Goal: Find specific page/section: Find specific page/section

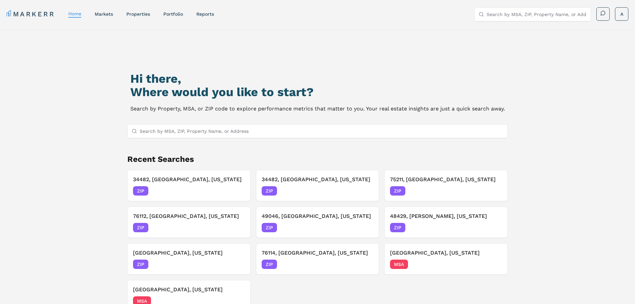
click at [152, 131] on input "Search by MSA, ZIP, Property Name, or Address" at bounding box center [322, 130] width 364 height 13
paste input "[STREET_ADDRESS][PERSON_NAME]"
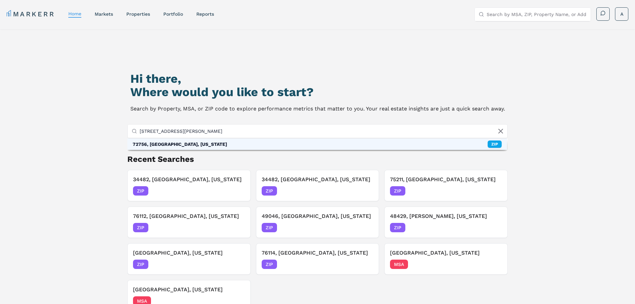
type input "[STREET_ADDRESS][PERSON_NAME]"
click at [173, 145] on div "72756, [GEOGRAPHIC_DATA], [US_STATE]" at bounding box center [180, 144] width 94 height 7
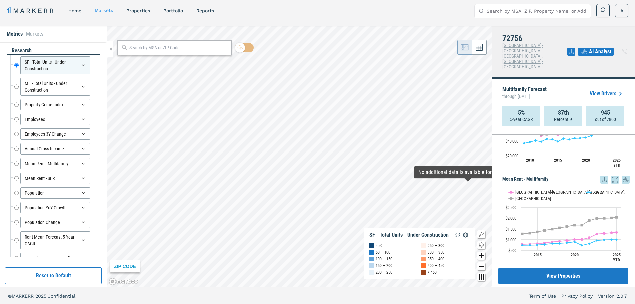
scroll to position [4, 0]
